Goal: Task Accomplishment & Management: Manage account settings

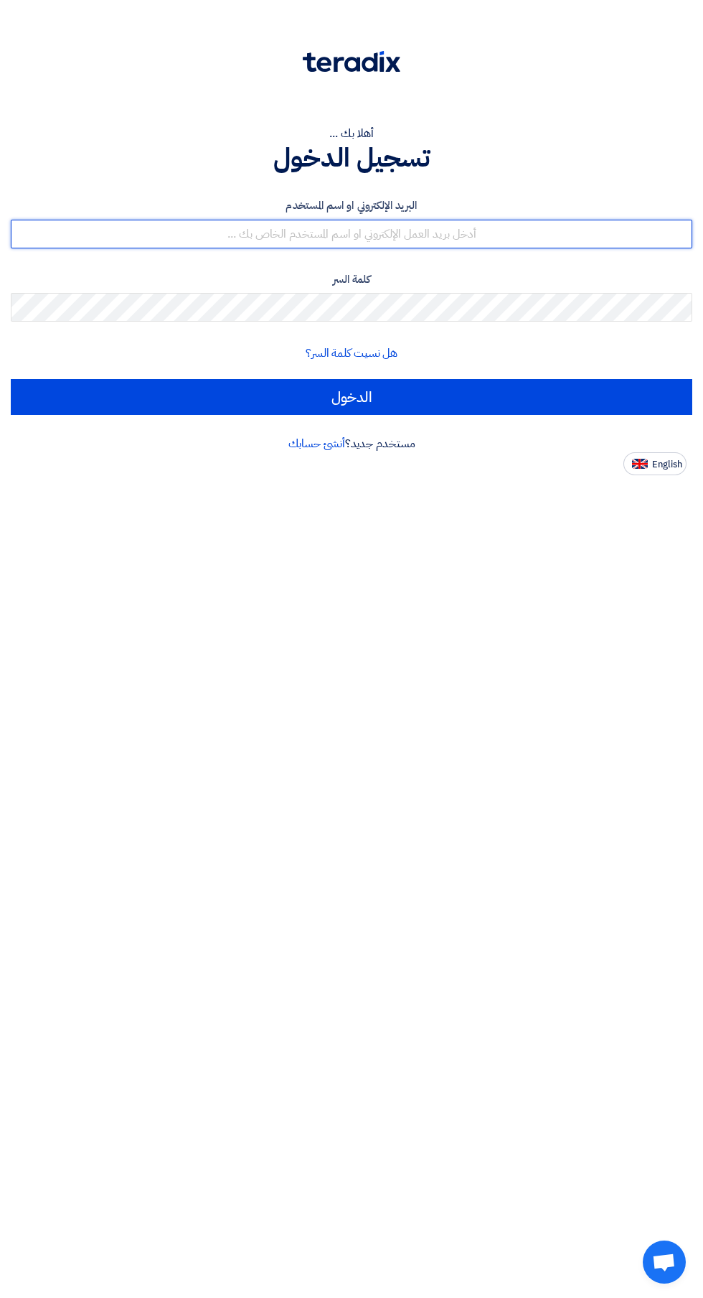
click at [192, 230] on input "text" at bounding box center [352, 234] width 682 height 29
type input "[EMAIL_ADDRESS][DOMAIN_NAME]"
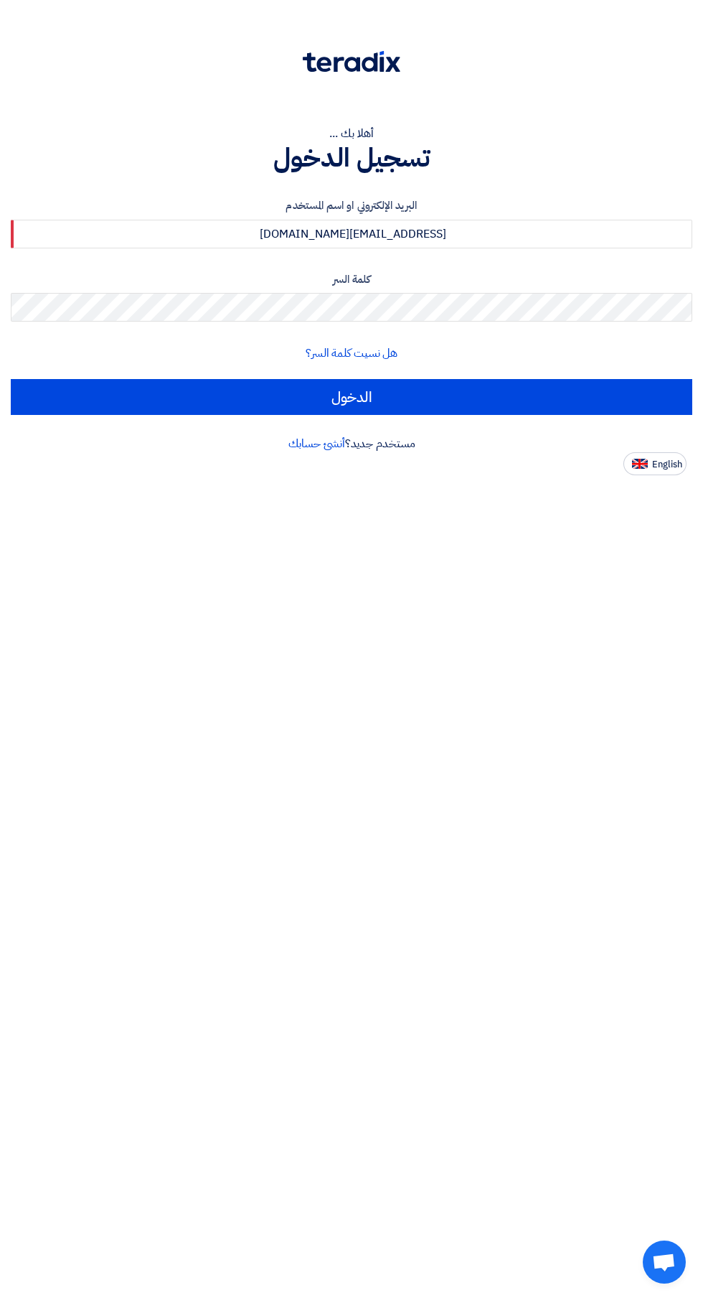
click at [11, 379] on input "الدخول" at bounding box center [352, 397] width 682 height 36
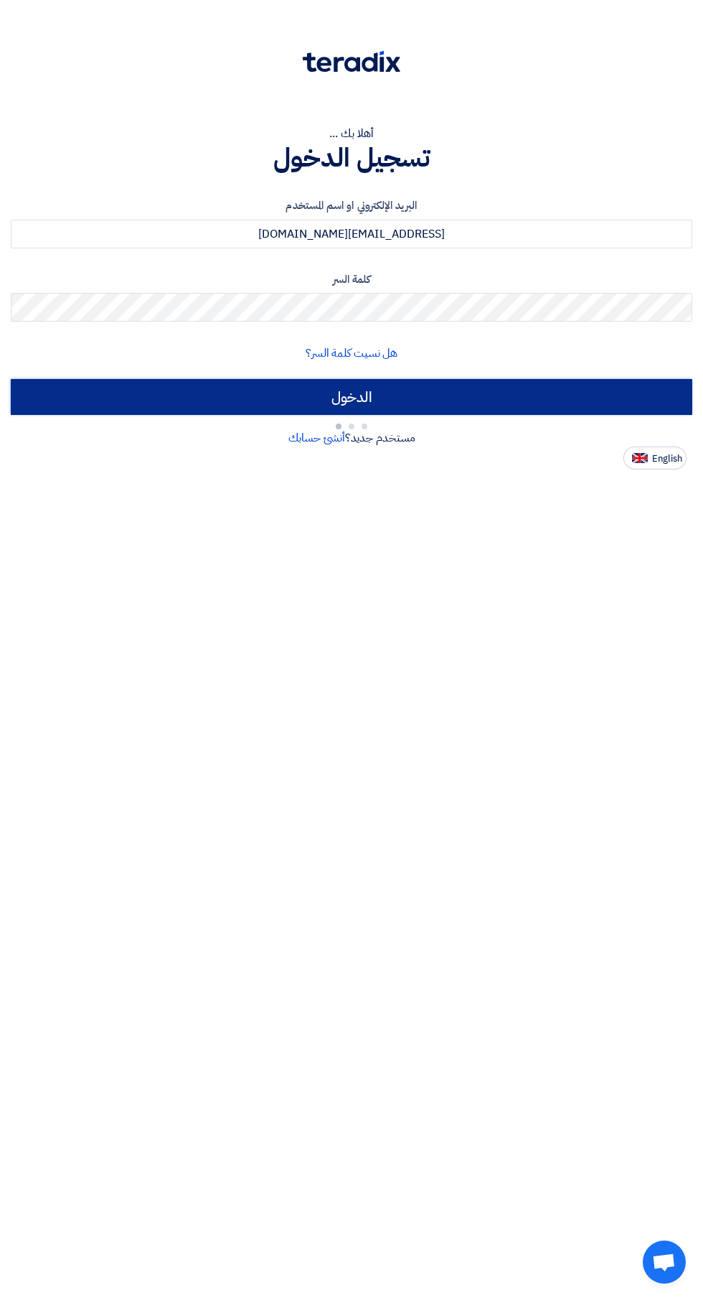
click at [75, 381] on input "الدخول" at bounding box center [352, 397] width 682 height 36
